Goal: Task Accomplishment & Management: Manage account settings

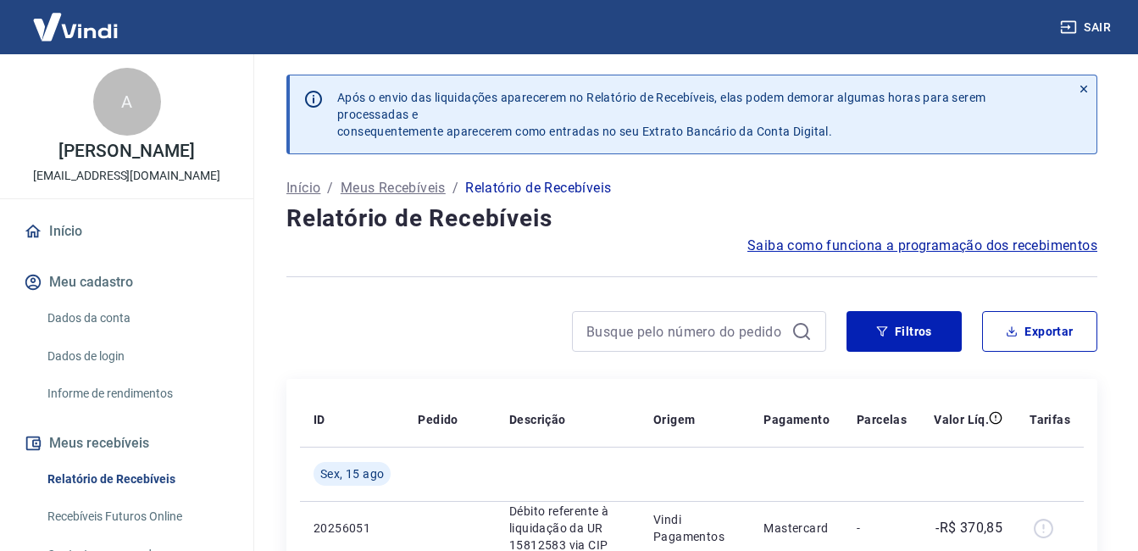
click at [66, 250] on link "Início" at bounding box center [126, 231] width 213 height 37
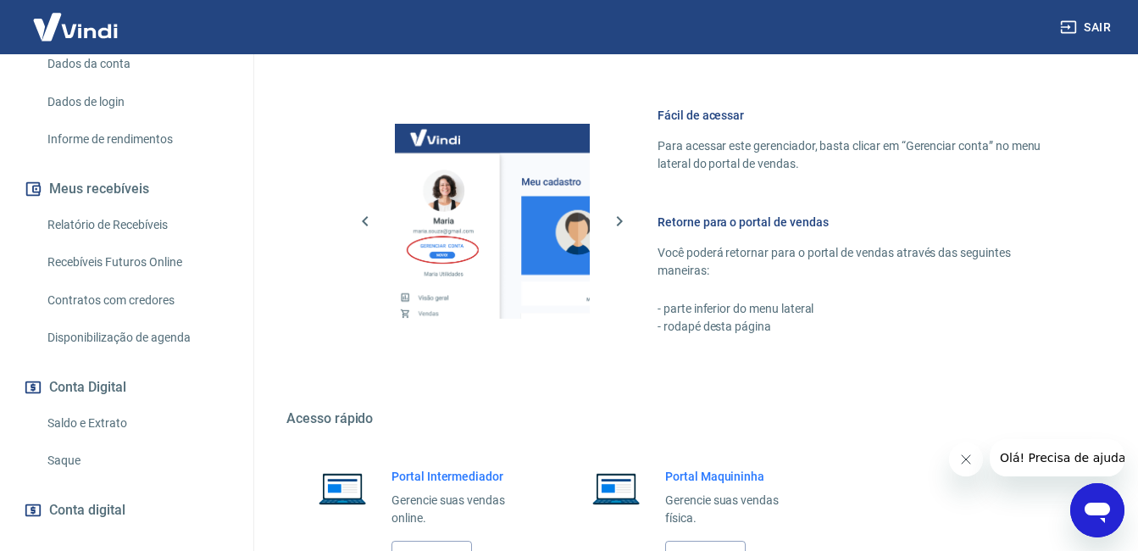
scroll to position [762, 0]
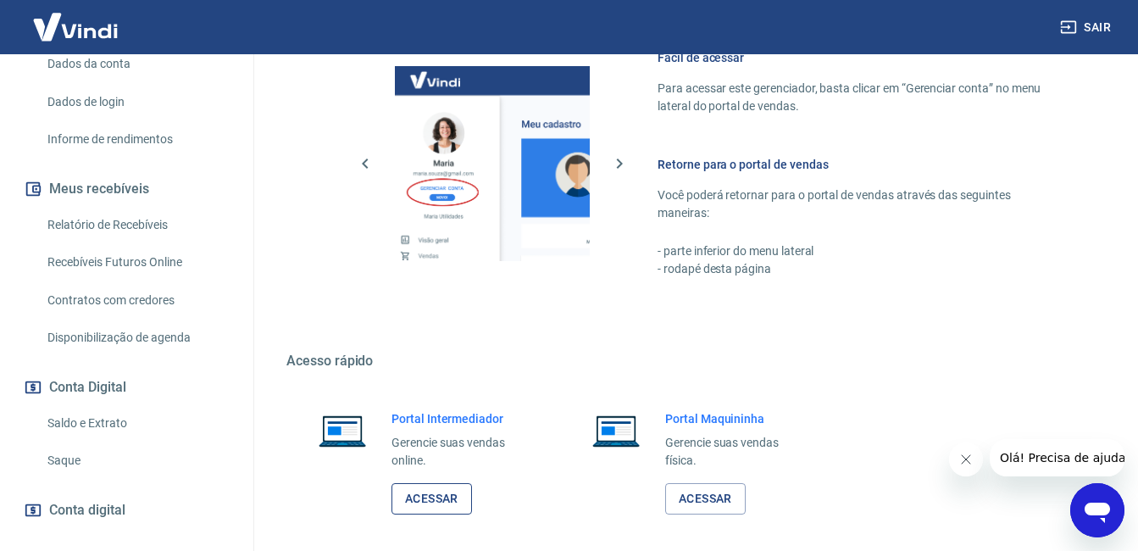
click at [429, 505] on link "Acessar" at bounding box center [431, 498] width 80 height 31
